Goal: Use online tool/utility

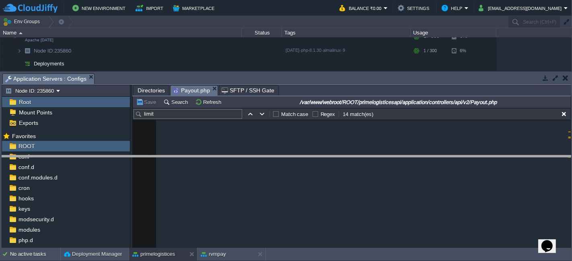
scroll to position [3284, 0]
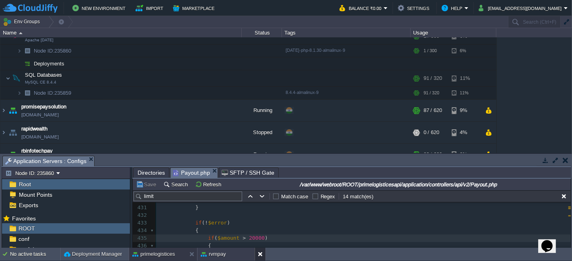
click at [257, 256] on div at bounding box center [260, 254] width 11 height 13
click at [187, 252] on div at bounding box center [191, 254] width 11 height 13
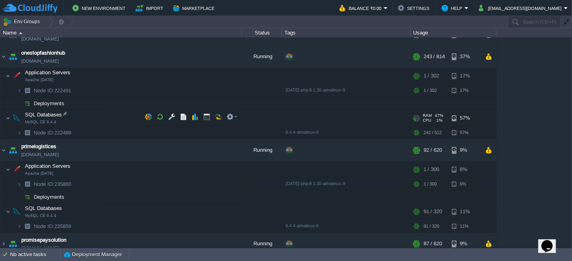
scroll to position [102, 0]
click at [1, 57] on img at bounding box center [3, 57] width 6 height 22
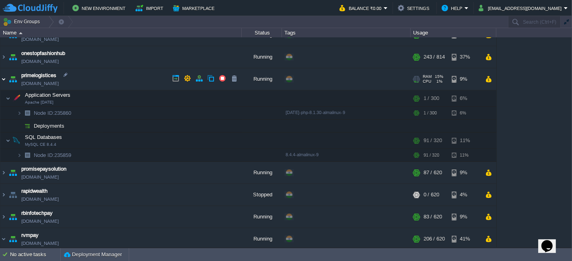
click at [4, 79] on img at bounding box center [3, 79] width 6 height 22
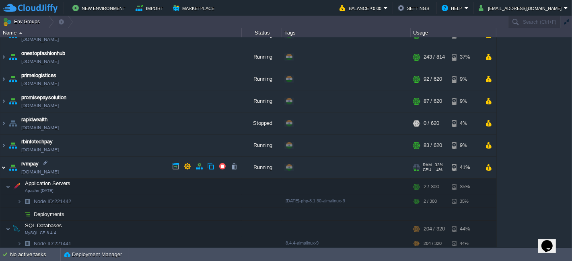
click at [4, 165] on img at bounding box center [3, 168] width 6 height 22
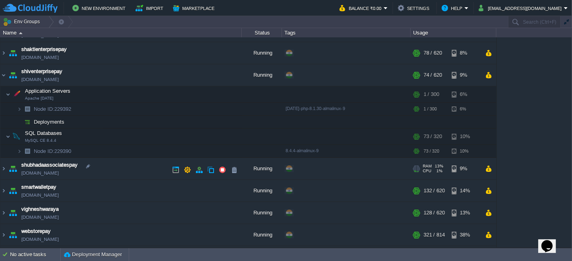
scroll to position [279, 0]
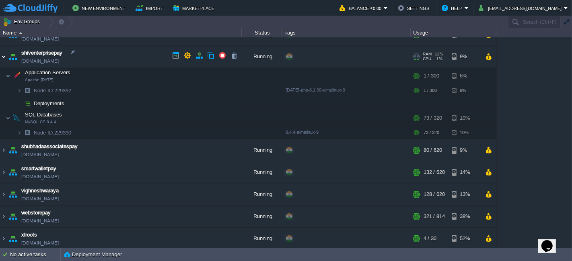
click at [6, 54] on img at bounding box center [3, 57] width 6 height 22
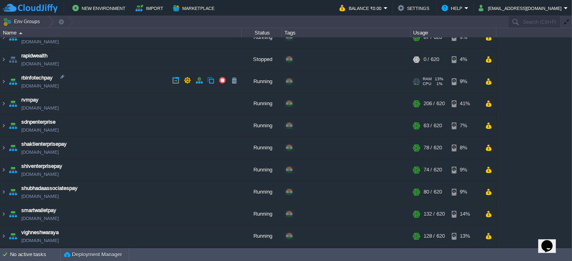
scroll to position [164, 0]
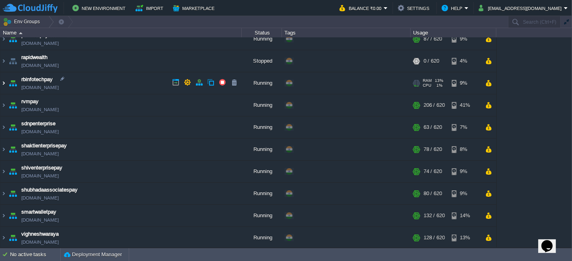
click at [2, 82] on img at bounding box center [3, 83] width 6 height 22
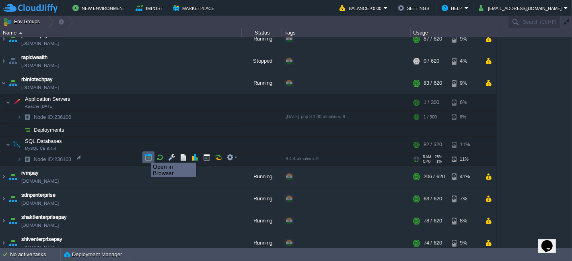
click at [145, 156] on button "button" at bounding box center [148, 157] width 7 height 7
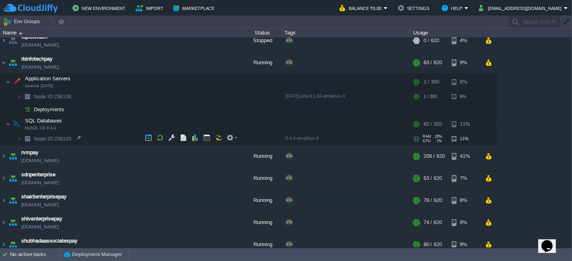
scroll to position [207, 0]
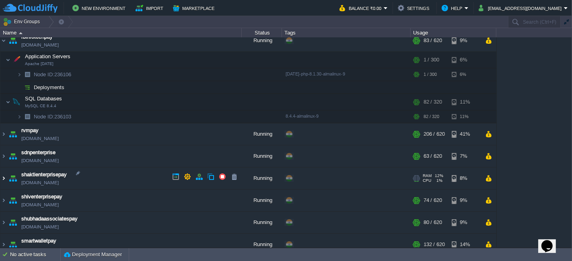
click at [4, 175] on img at bounding box center [3, 179] width 6 height 22
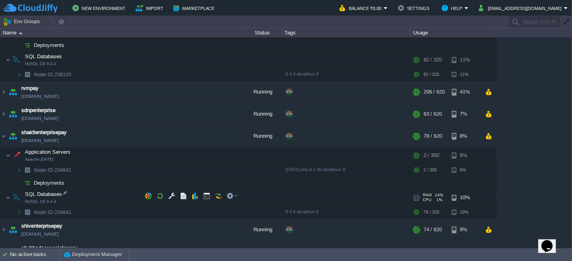
scroll to position [249, 0]
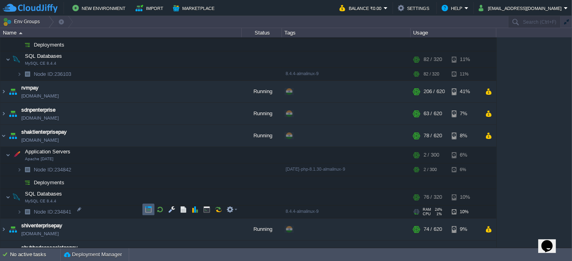
click at [142, 208] on td at bounding box center [148, 210] width 12 height 12
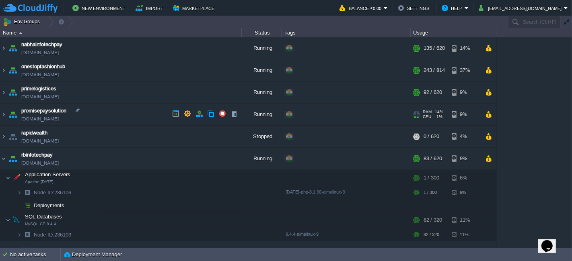
scroll to position [82, 0]
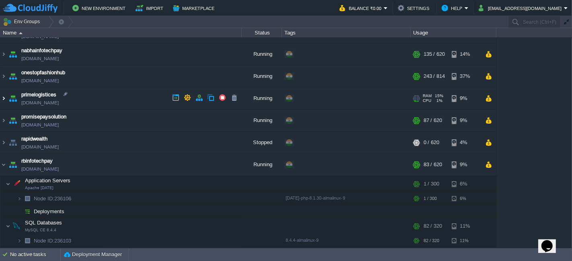
click at [2, 98] on img at bounding box center [3, 99] width 6 height 22
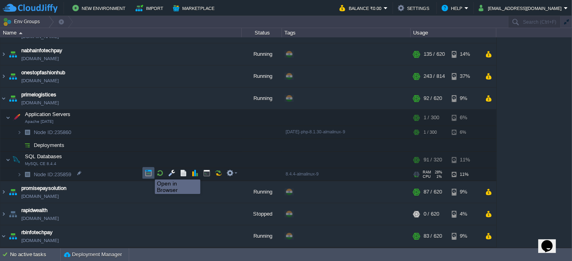
click at [149, 173] on button "button" at bounding box center [148, 173] width 7 height 7
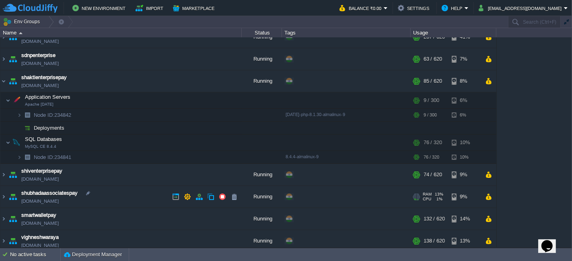
scroll to position [421, 0]
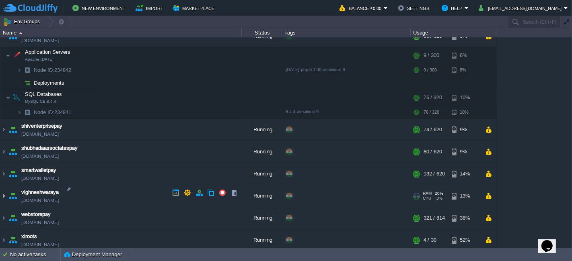
click at [4, 191] on img at bounding box center [3, 196] width 6 height 22
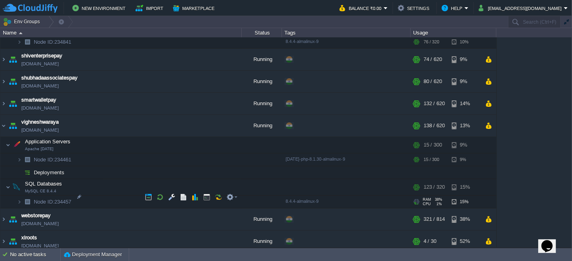
scroll to position [491, 0]
click at [145, 198] on button "button" at bounding box center [148, 197] width 7 height 7
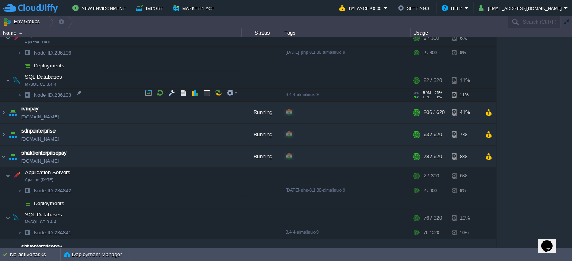
scroll to position [300, 0]
click at [4, 112] on img at bounding box center [3, 113] width 6 height 22
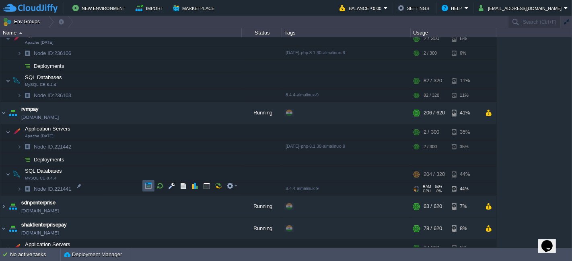
click at [152, 185] on button "button" at bounding box center [148, 186] width 7 height 7
